Goal: Information Seeking & Learning: Learn about a topic

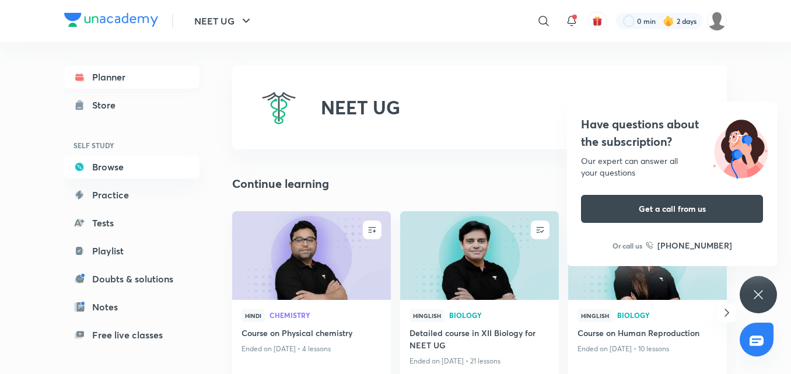
click at [127, 75] on link "Planner" at bounding box center [131, 76] width 135 height 23
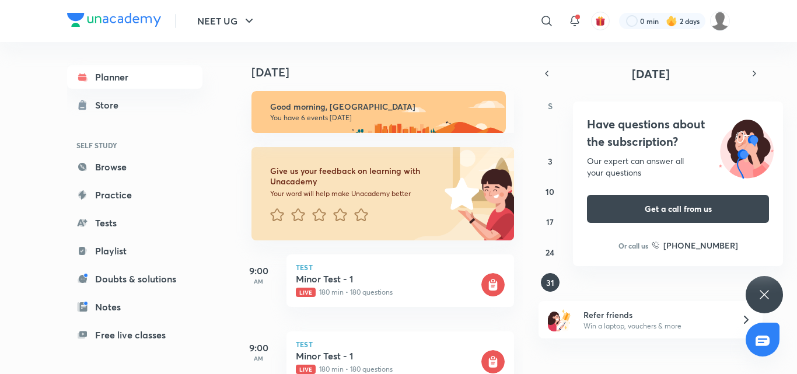
click at [767, 290] on icon at bounding box center [765, 295] width 14 height 14
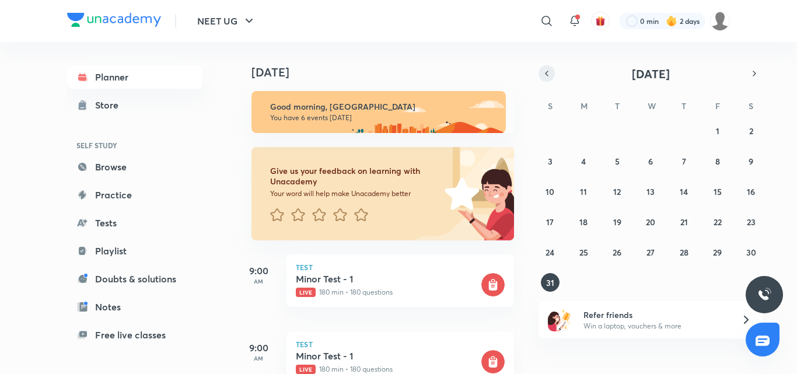
click at [547, 69] on icon "button" at bounding box center [546, 73] width 9 height 11
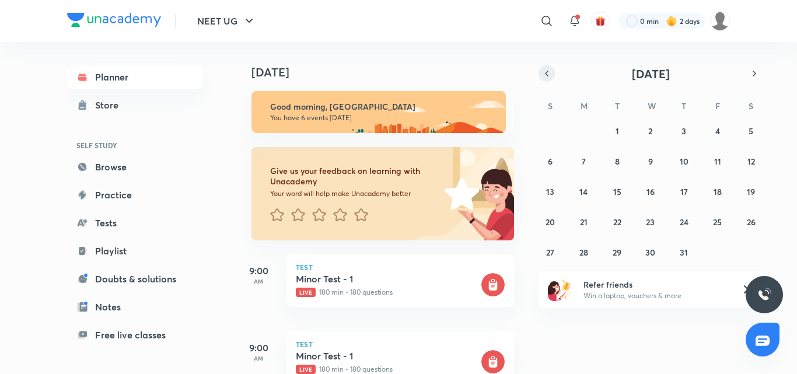
click at [547, 69] on icon "button" at bounding box center [546, 73] width 9 height 11
click at [618, 166] on abbr "6" at bounding box center [617, 161] width 5 height 11
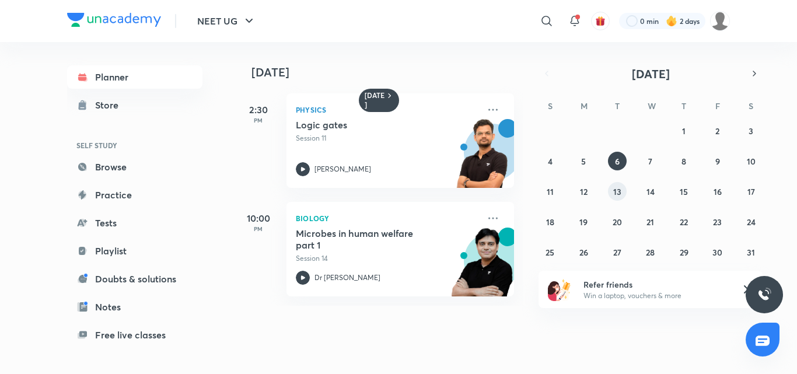
click at [612, 193] on button "13" at bounding box center [617, 191] width 19 height 19
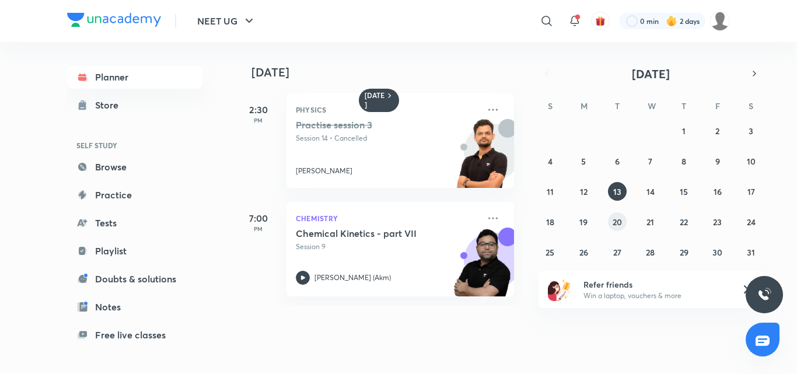
click at [616, 223] on abbr "20" at bounding box center [617, 222] width 9 height 11
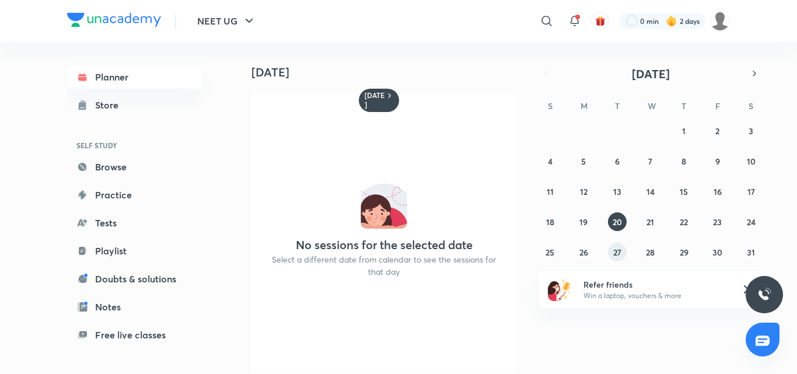
click at [618, 251] on abbr "27" at bounding box center [617, 252] width 8 height 11
click at [753, 72] on icon "button" at bounding box center [754, 73] width 9 height 11
click at [755, 71] on icon "button" at bounding box center [754, 73] width 9 height 11
click at [616, 133] on abbr "1" at bounding box center [618, 130] width 4 height 11
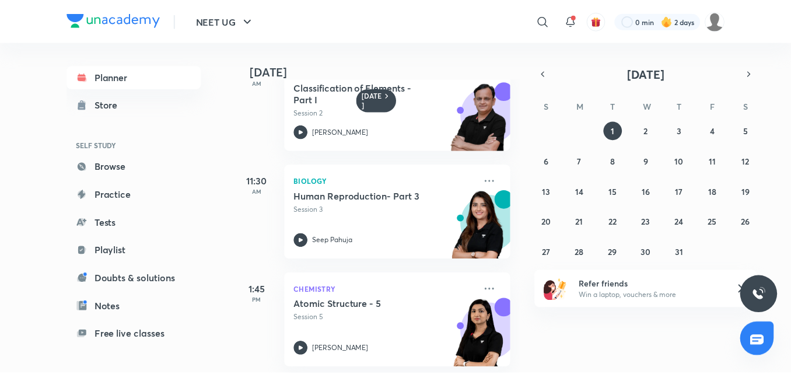
scroll to position [266, 0]
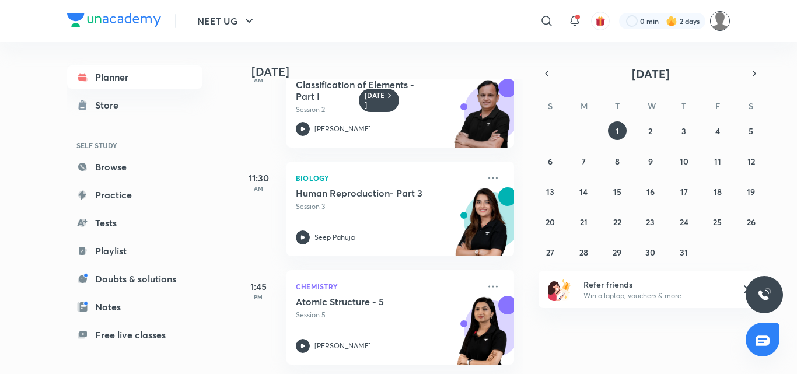
click at [721, 19] on img at bounding box center [720, 21] width 20 height 20
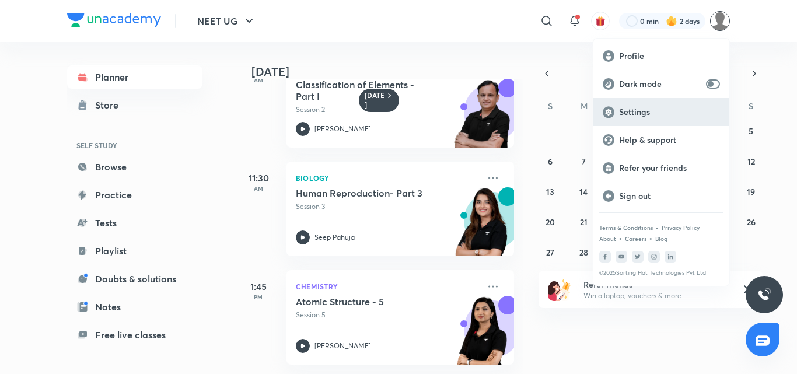
click at [659, 112] on p "Settings" at bounding box center [669, 112] width 101 height 11
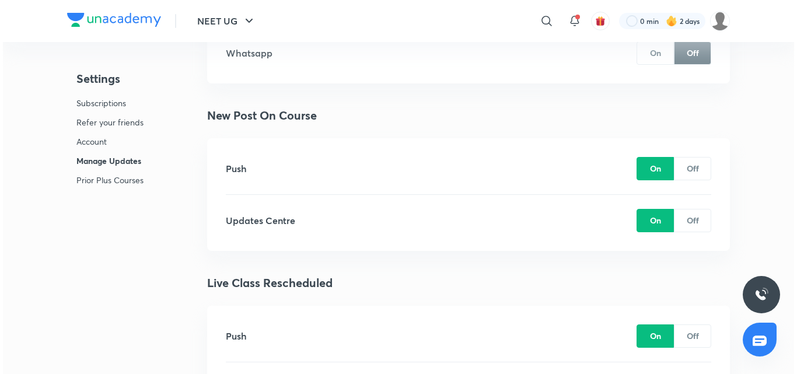
scroll to position [2627, 0]
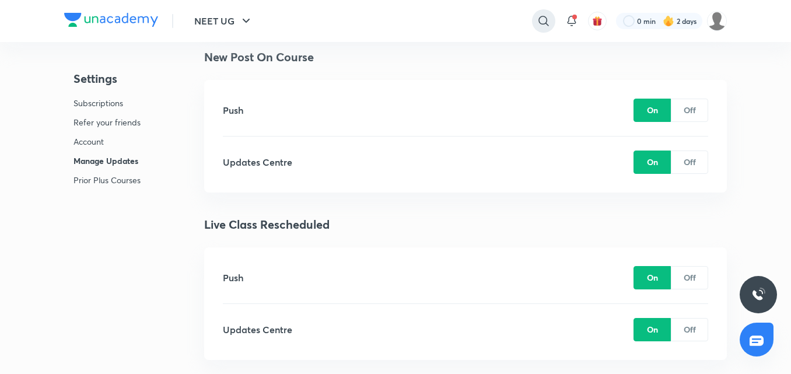
click at [537, 21] on icon at bounding box center [544, 21] width 14 height 14
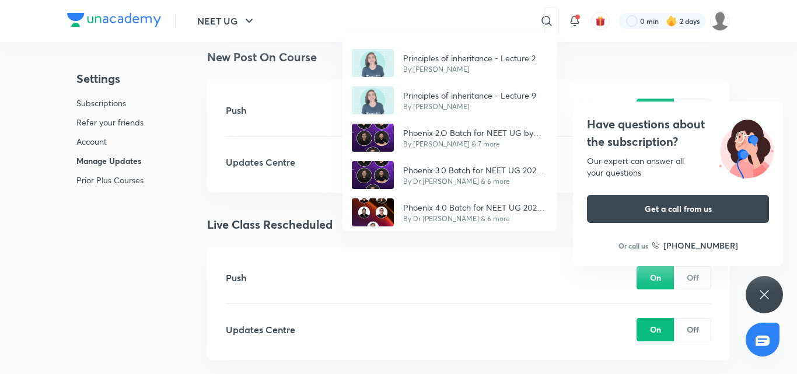
click at [406, 15] on div "Principles of inheritance - Lecture 2 By Dr. Rakshita Singh Principles of inher…" at bounding box center [398, 187] width 797 height 374
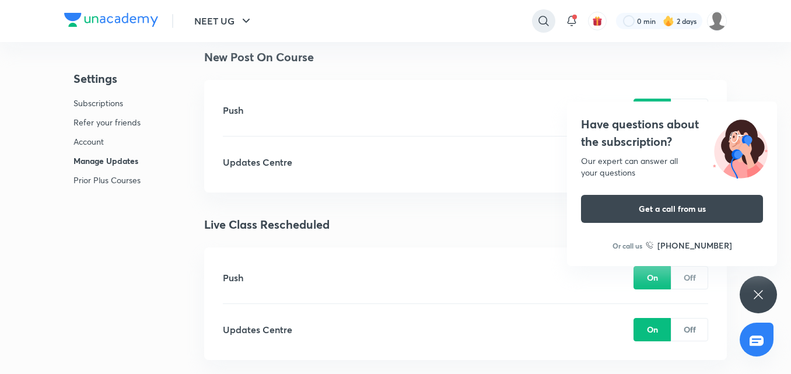
click at [539, 22] on icon at bounding box center [544, 21] width 14 height 14
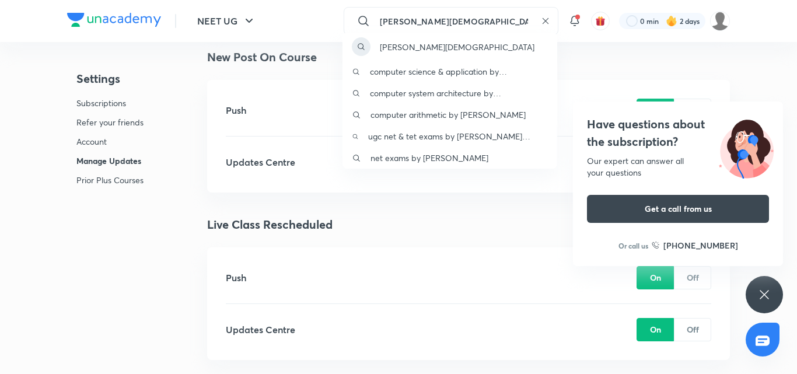
type input "pratik jain"
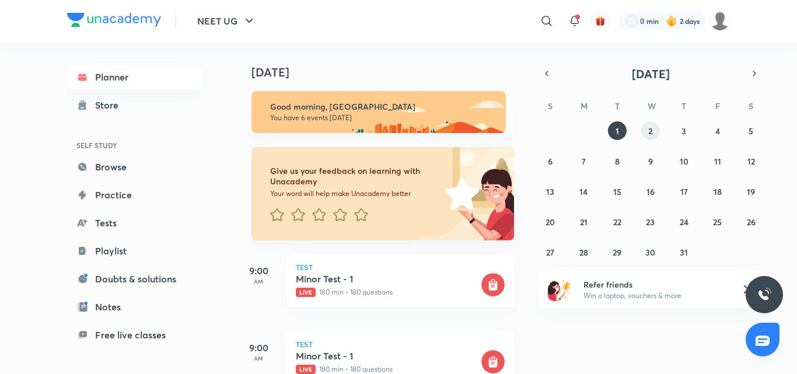
click at [650, 134] on abbr "2" at bounding box center [650, 130] width 4 height 11
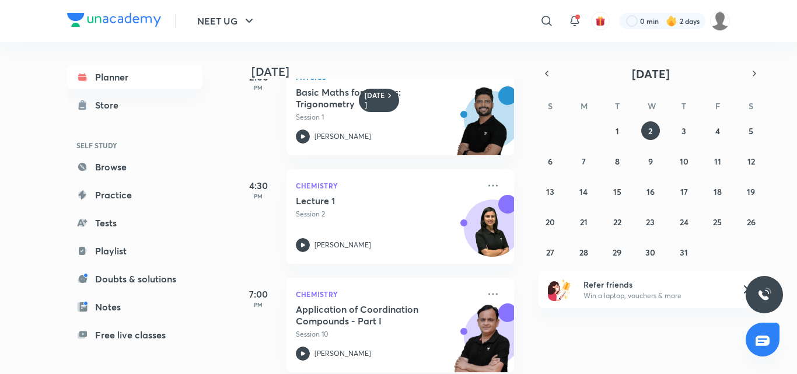
scroll to position [409, 0]
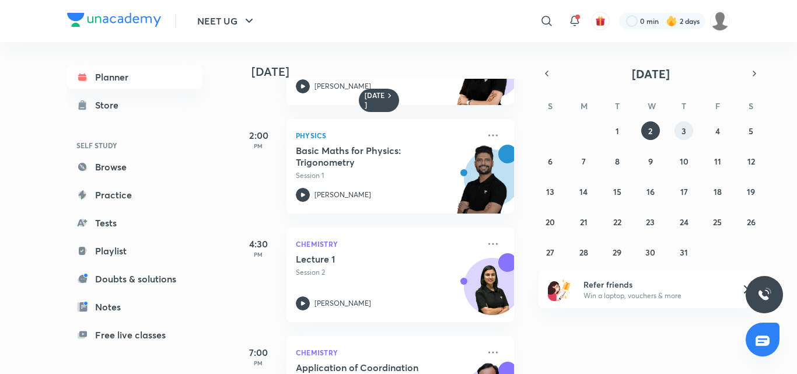
click at [682, 130] on abbr "3" at bounding box center [684, 130] width 5 height 11
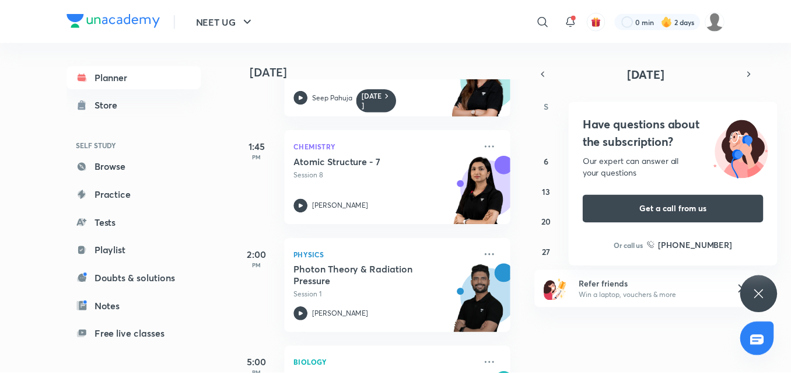
scroll to position [350, 0]
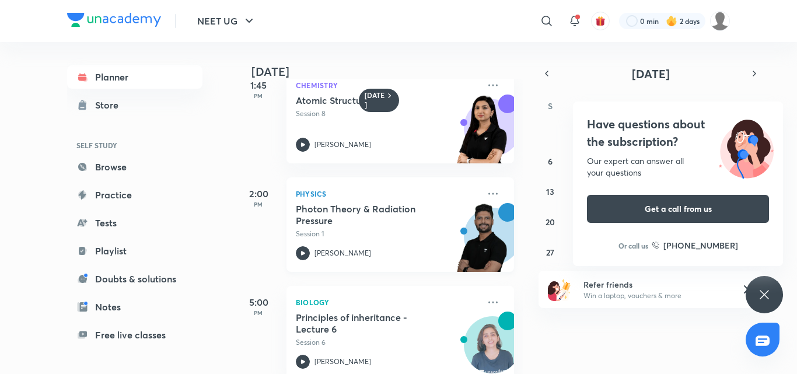
click at [372, 219] on h5 "Photon Theory & Radiation Pressure" at bounding box center [368, 214] width 145 height 23
click at [640, 23] on div at bounding box center [662, 21] width 86 height 16
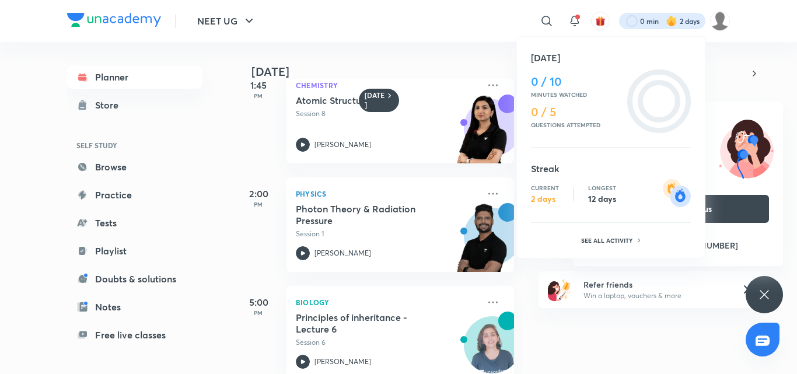
click at [765, 291] on div at bounding box center [398, 187] width 797 height 374
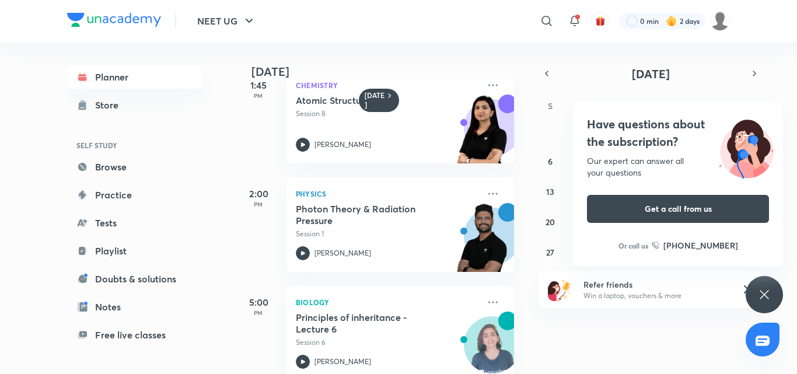
click at [765, 291] on icon at bounding box center [765, 295] width 14 height 14
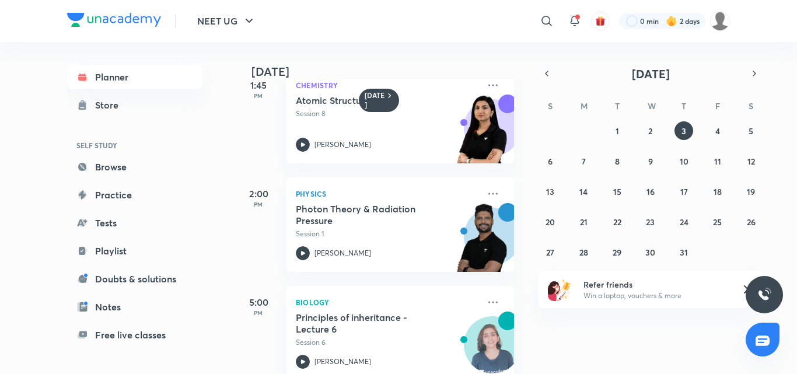
click at [445, 19] on div "​" at bounding box center [451, 21] width 215 height 28
click at [550, 72] on icon "button" at bounding box center [546, 73] width 9 height 11
click at [551, 224] on abbr "22" at bounding box center [550, 222] width 8 height 11
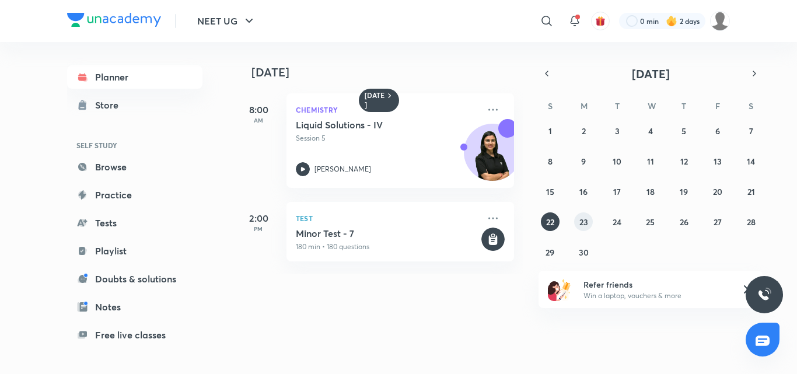
click at [585, 224] on abbr "23" at bounding box center [584, 222] width 9 height 11
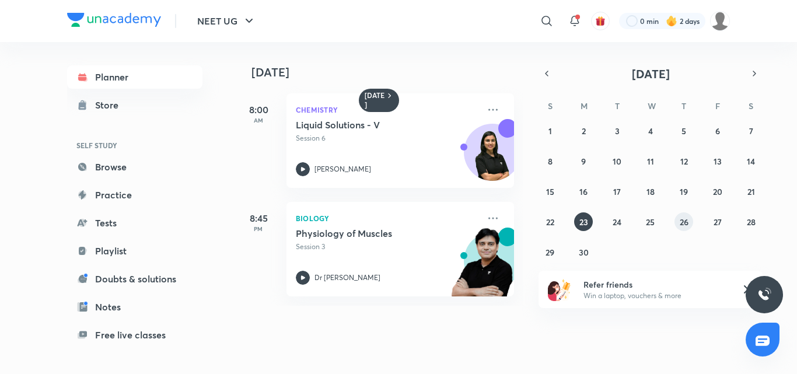
click at [686, 226] on abbr "26" at bounding box center [684, 222] width 9 height 11
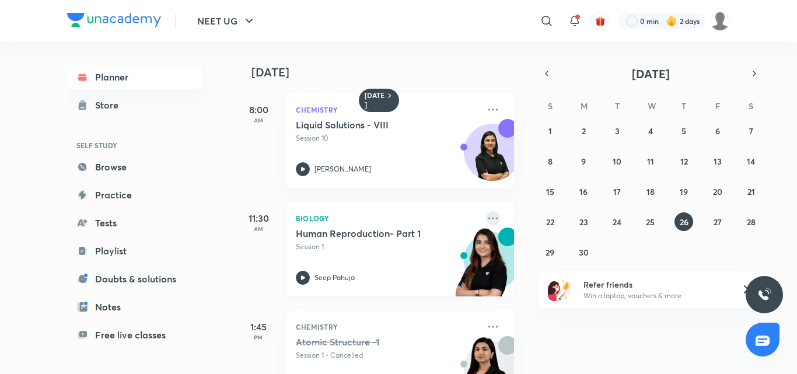
click at [486, 221] on icon at bounding box center [493, 218] width 14 height 14
click at [486, 217] on icon at bounding box center [493, 218] width 14 height 14
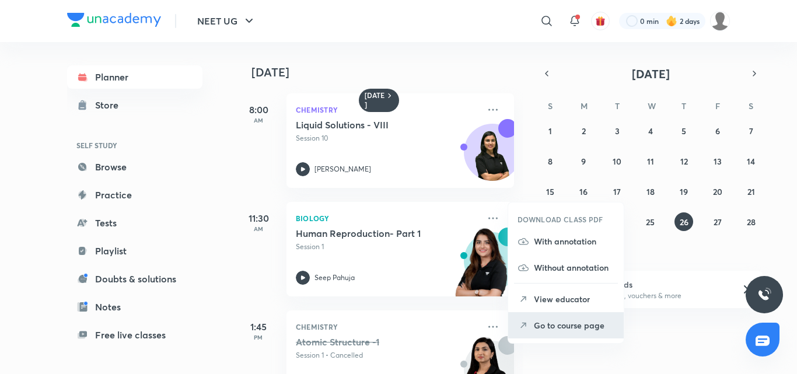
click at [556, 325] on p "Go to course page" at bounding box center [574, 325] width 81 height 12
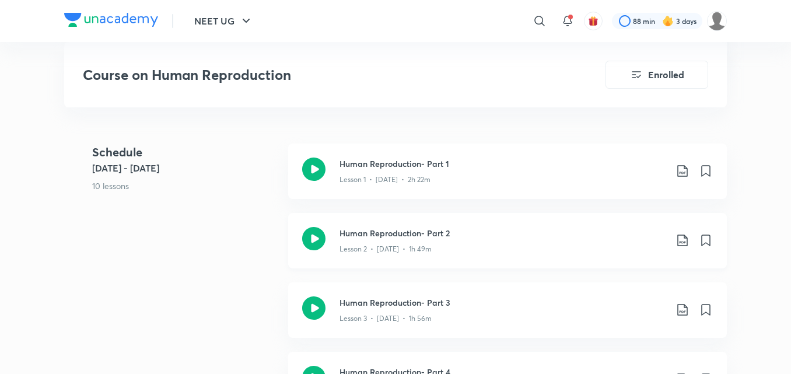
scroll to position [700, 0]
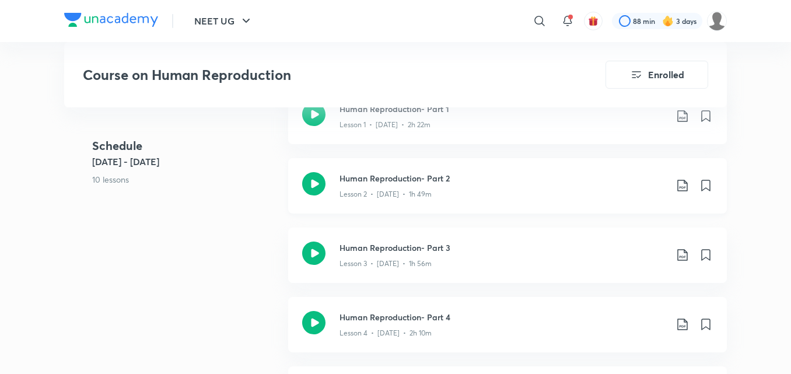
drag, startPoint x: 430, startPoint y: 209, endPoint x: 313, endPoint y: 186, distance: 119.0
click at [313, 186] on icon at bounding box center [313, 183] width 23 height 23
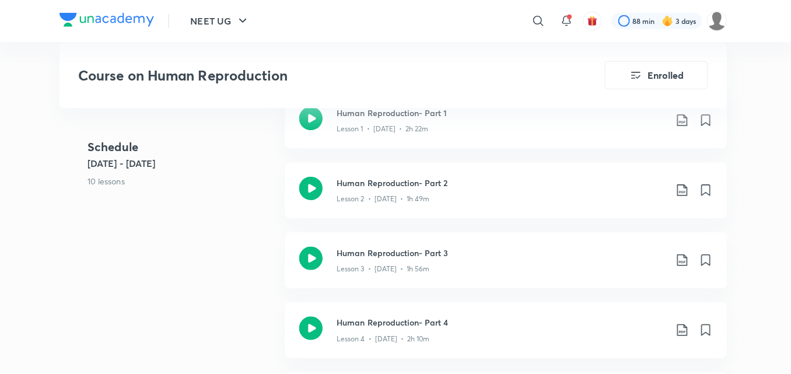
scroll to position [697, 0]
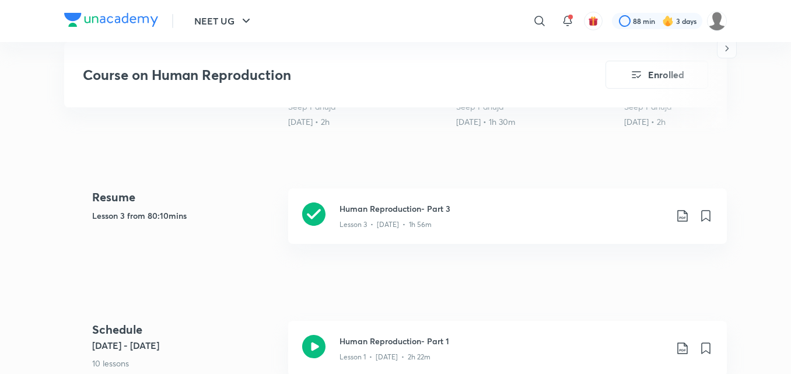
scroll to position [467, 0]
click at [366, 217] on div "Lesson 3 • [DATE] • 1h 56m" at bounding box center [503, 223] width 327 height 15
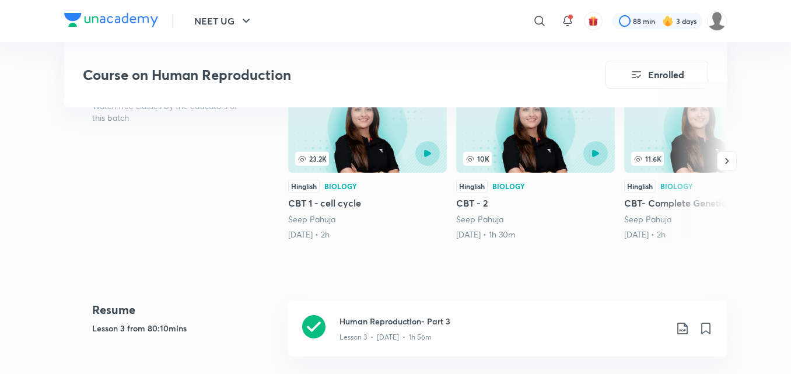
scroll to position [175, 0]
